Goal: Find specific page/section: Find specific page/section

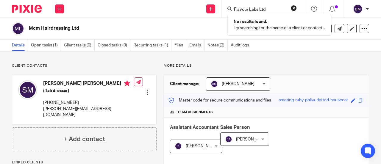
scroll to position [149, 0]
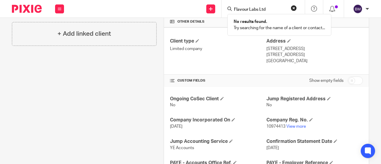
click at [295, 7] on button "reset" at bounding box center [294, 8] width 6 height 6
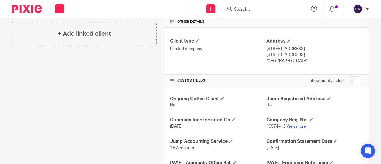
click at [255, 8] on input "Search" at bounding box center [260, 9] width 54 height 5
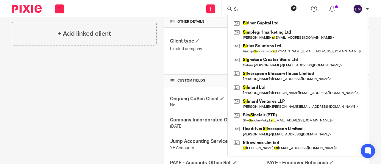
click at [251, 7] on input "Si" at bounding box center [260, 9] width 54 height 5
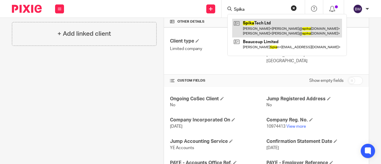
type input "Spika"
click at [262, 23] on link at bounding box center [287, 28] width 110 height 18
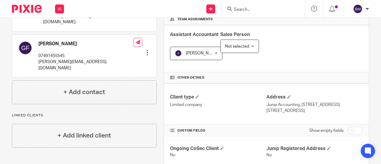
scroll to position [149, 0]
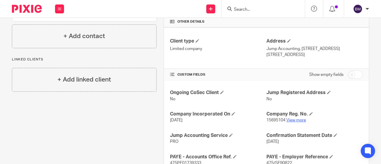
click at [295, 120] on link "View more" at bounding box center [296, 120] width 20 height 4
